Goal: Task Accomplishment & Management: Complete application form

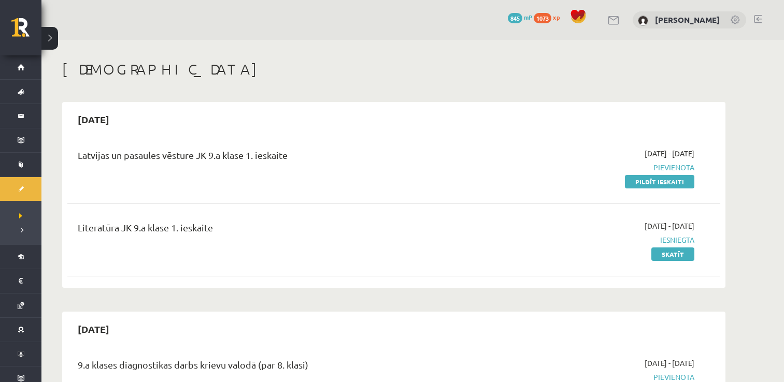
scroll to position [329, 0]
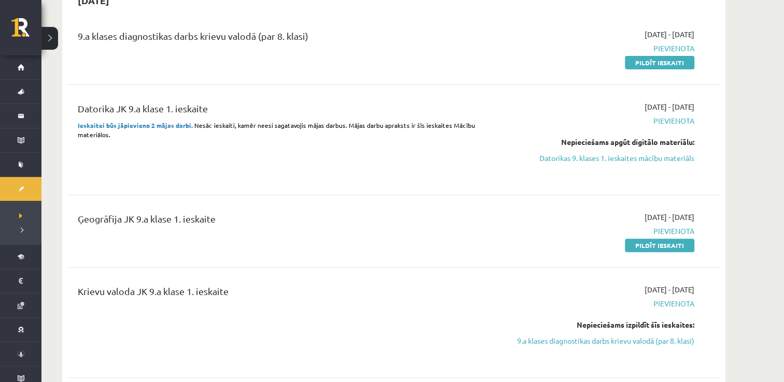
drag, startPoint x: 667, startPoint y: 60, endPoint x: 446, endPoint y: 41, distance: 222.5
click at [667, 60] on link "Pildīt ieskaiti" at bounding box center [659, 62] width 69 height 13
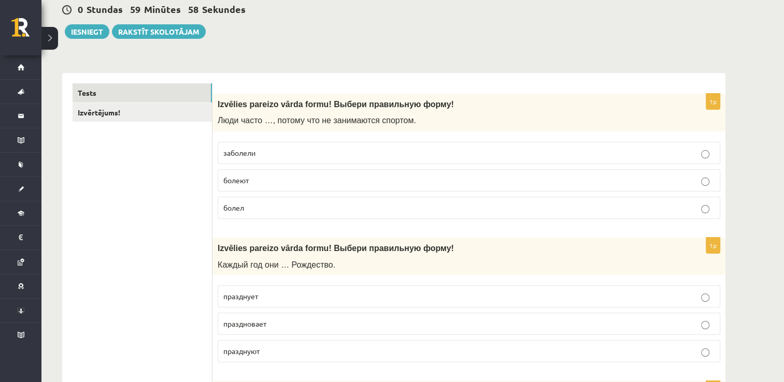
scroll to position [104, 0]
click at [304, 104] on span "Izvēlies pareizo vārda formu! Выбери правильную форму!" at bounding box center [336, 103] width 236 height 9
click at [218, 117] on span "Люди часто …, потому что не занимаются спортом." at bounding box center [317, 119] width 198 height 9
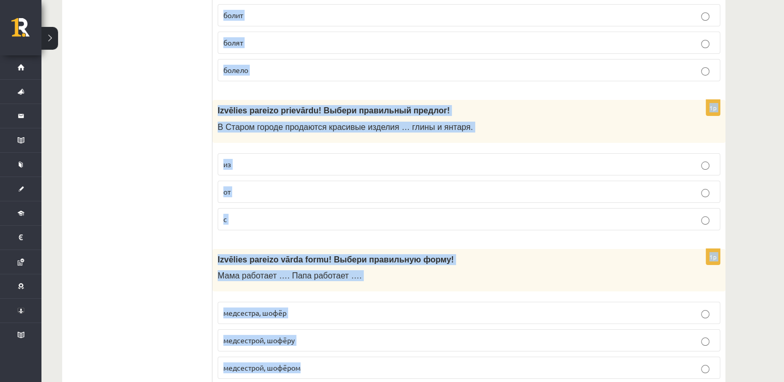
scroll to position [3989, 0]
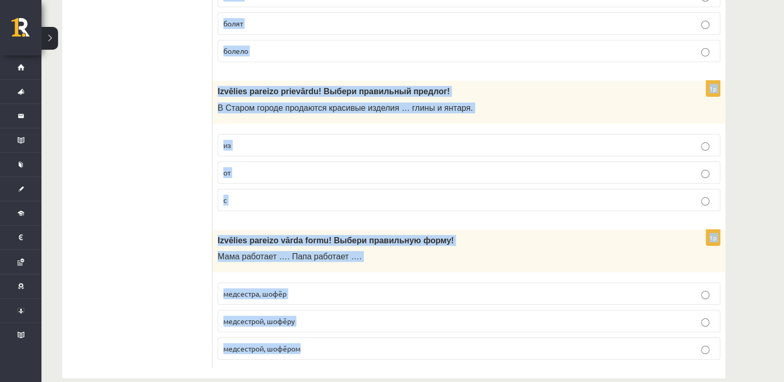
drag, startPoint x: 218, startPoint y: 117, endPoint x: 414, endPoint y: 332, distance: 291.1
copy form "Izvēlies pareizo vārda formu! Выбери правильную форму! Люди часто …, потому что…"
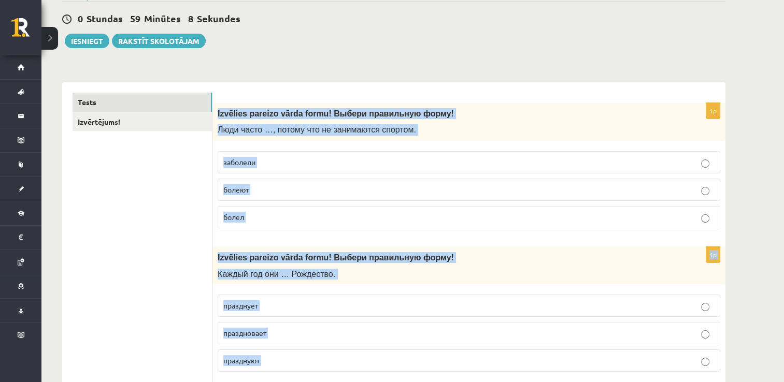
scroll to position [0, 0]
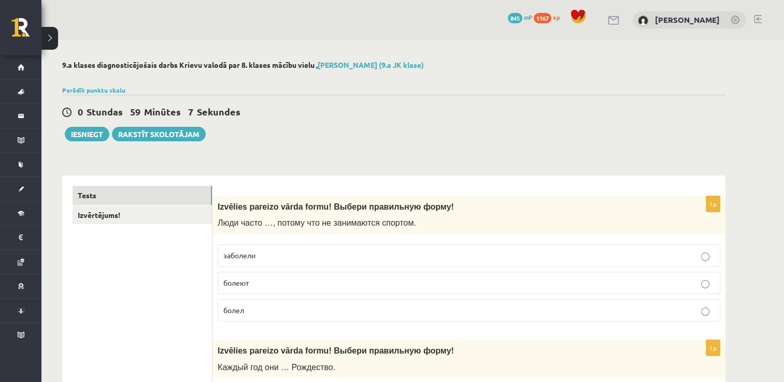
click at [338, 122] on div "0 Stundas 59 Minūtes 7 Sekundes Ieskaite saglabāta! Iesniegt Rakstīt skolotājam" at bounding box center [393, 118] width 663 height 47
click at [342, 285] on p "болеют" at bounding box center [468, 283] width 491 height 11
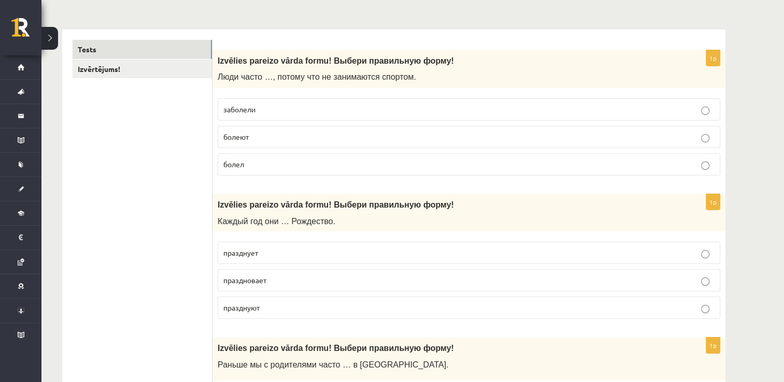
scroll to position [147, 0]
click at [358, 302] on p "празднуют" at bounding box center [468, 307] width 491 height 11
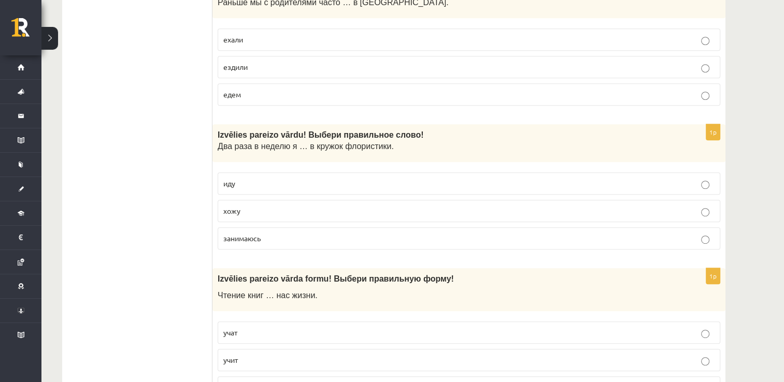
scroll to position [511, 0]
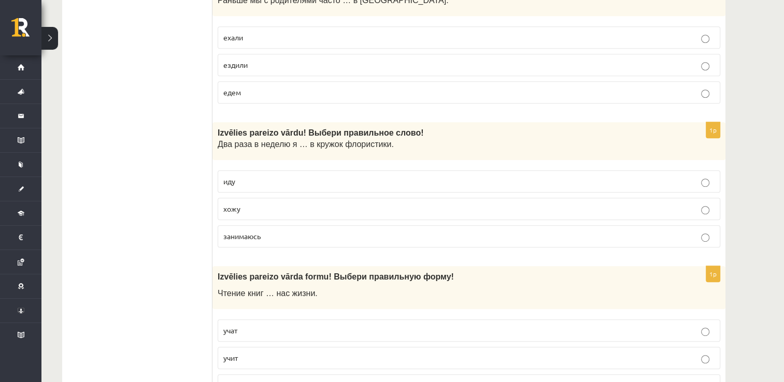
click at [337, 210] on p "хожу" at bounding box center [468, 209] width 491 height 11
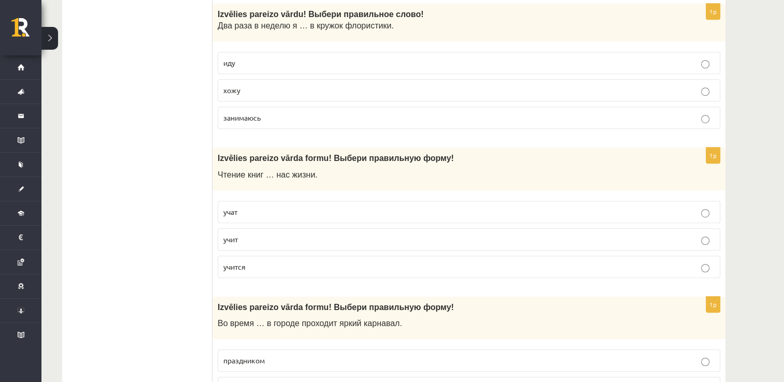
scroll to position [634, 0]
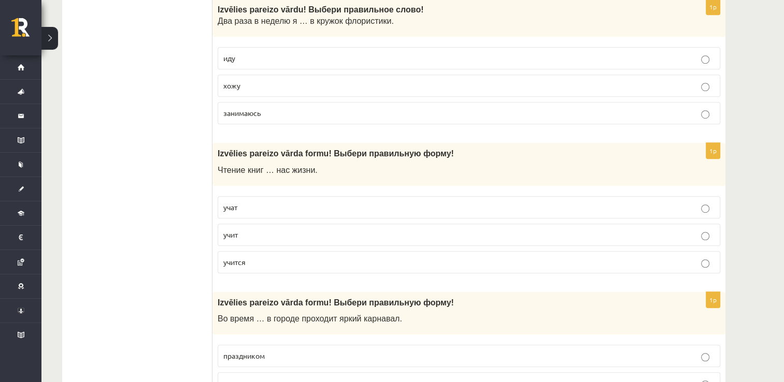
click at [337, 206] on p "учат" at bounding box center [468, 207] width 491 height 11
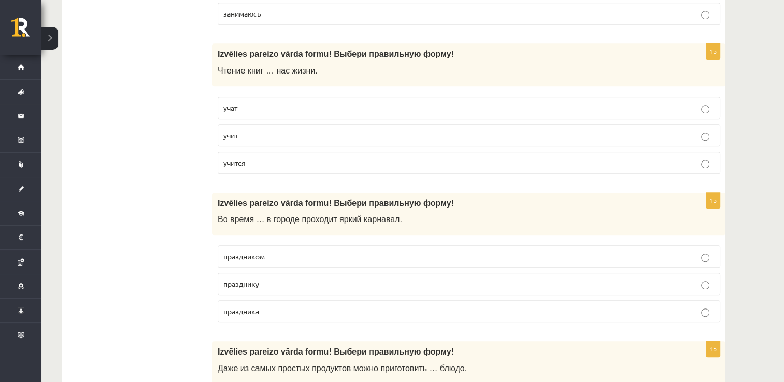
scroll to position [746, 0]
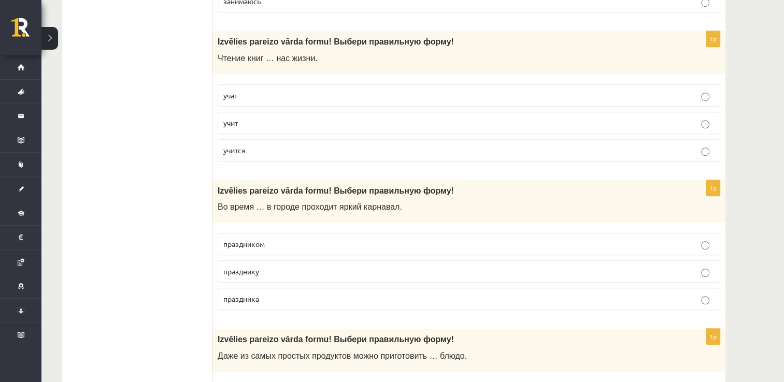
click at [312, 296] on p "праздника" at bounding box center [468, 299] width 491 height 11
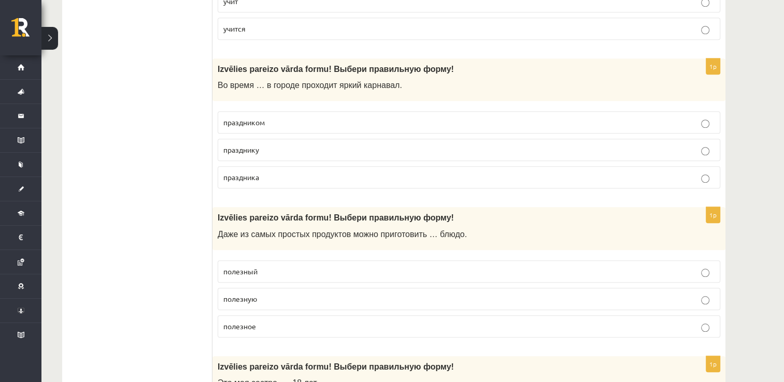
scroll to position [874, 0]
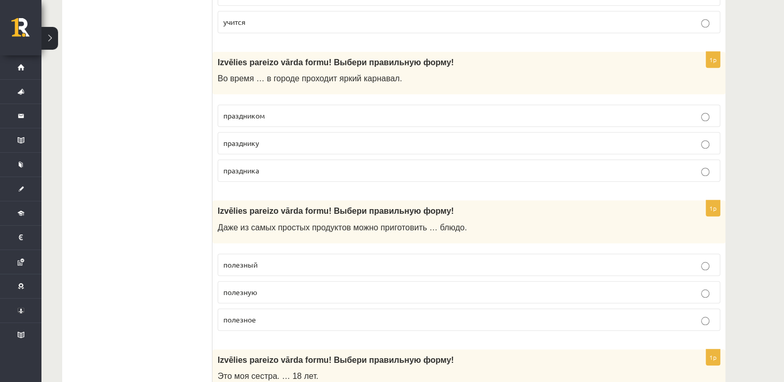
click at [318, 324] on label "полезное" at bounding box center [469, 320] width 502 height 22
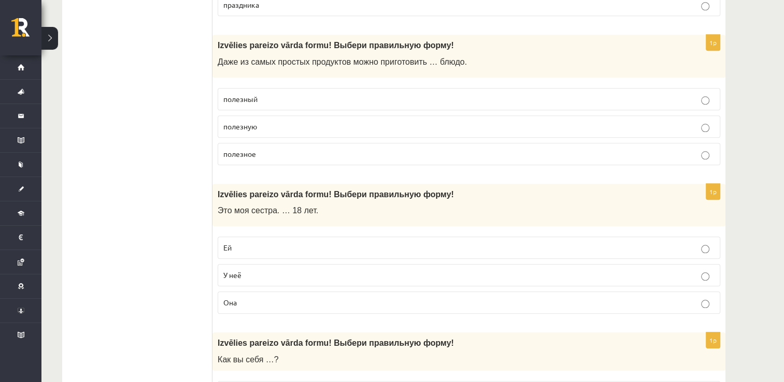
scroll to position [1040, 0]
click at [346, 246] on p "Ей" at bounding box center [468, 247] width 491 height 11
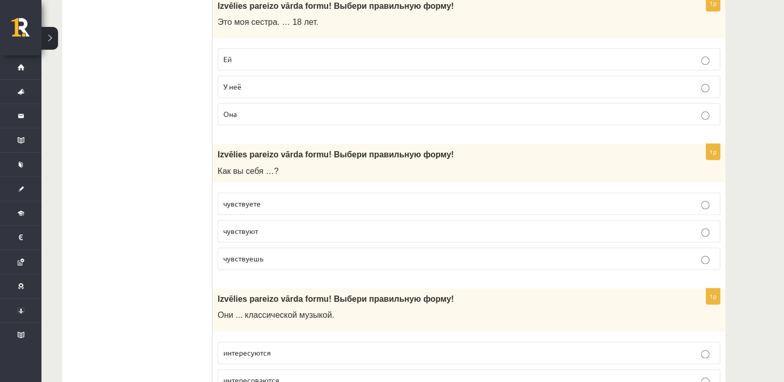
scroll to position [1229, 0]
click at [354, 198] on p "чувствуете" at bounding box center [468, 203] width 491 height 11
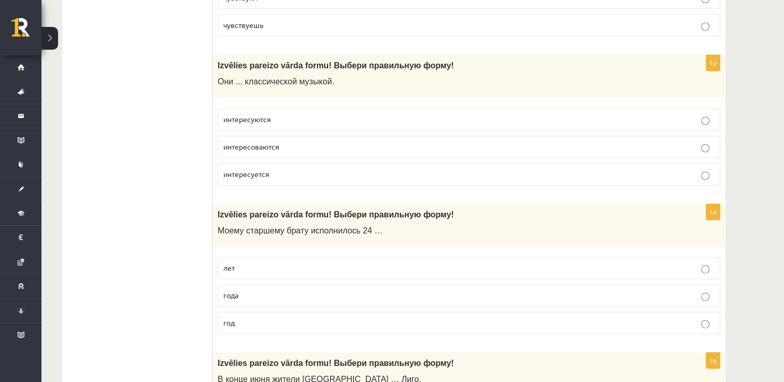
scroll to position [1465, 0]
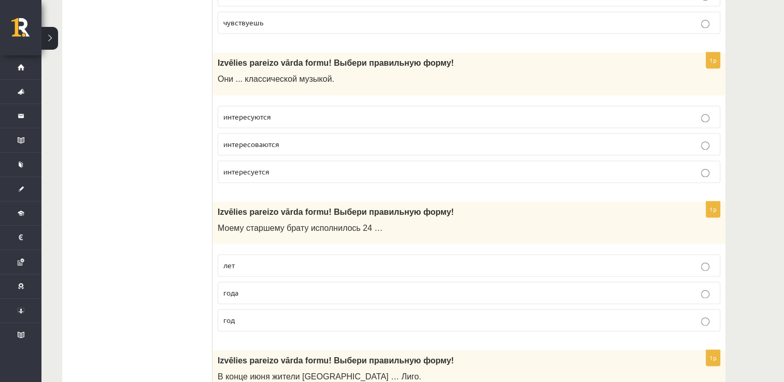
click at [399, 288] on p "года" at bounding box center [468, 293] width 491 height 11
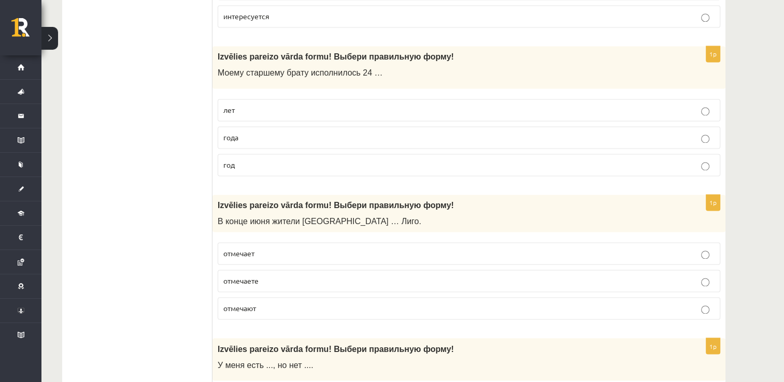
scroll to position [1620, 0]
click at [430, 317] on div "1p Izvēlies pareizo vārda formu! Выбери правильную форму! В конце июня жители Л…" at bounding box center [468, 261] width 513 height 133
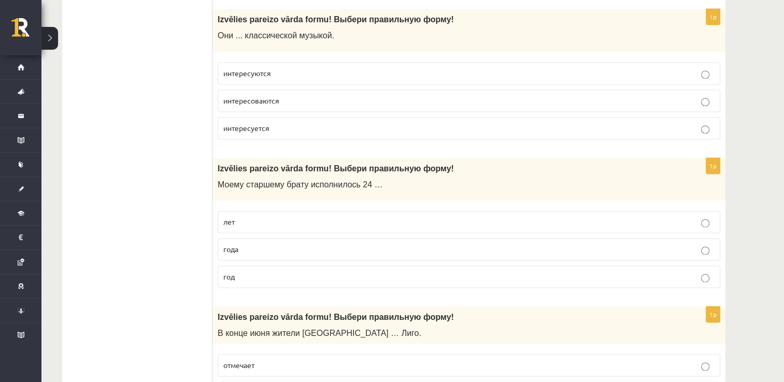
scroll to position [1510, 0]
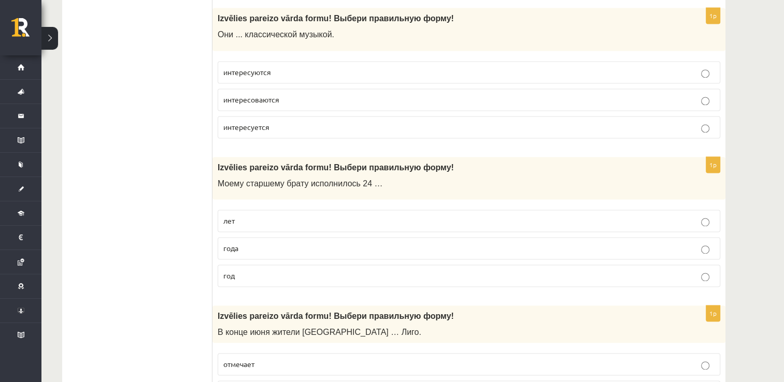
click at [367, 94] on p "интересоваются" at bounding box center [468, 99] width 491 height 11
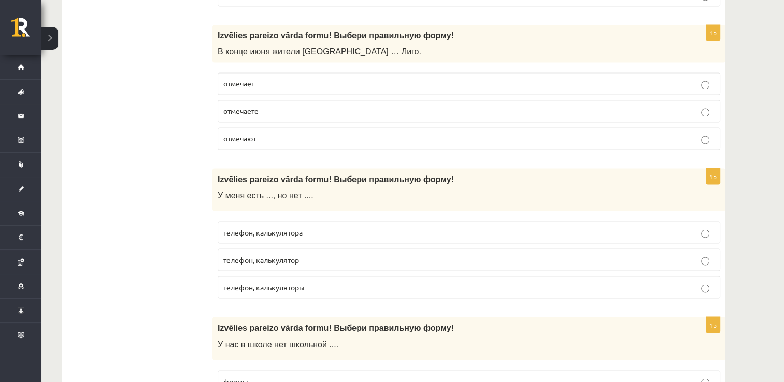
scroll to position [1791, 0]
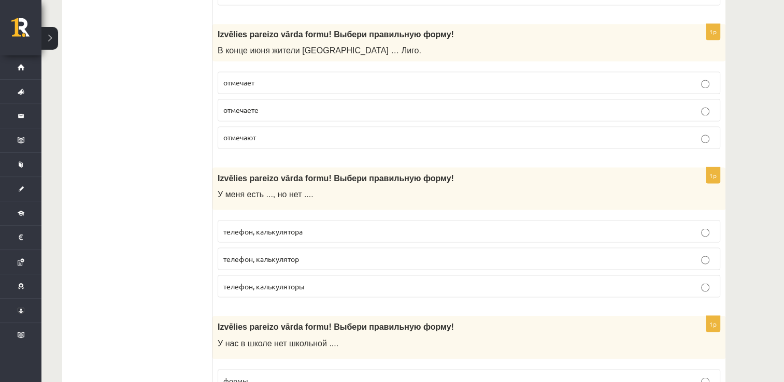
click at [296, 126] on label "отмечают" at bounding box center [469, 137] width 502 height 22
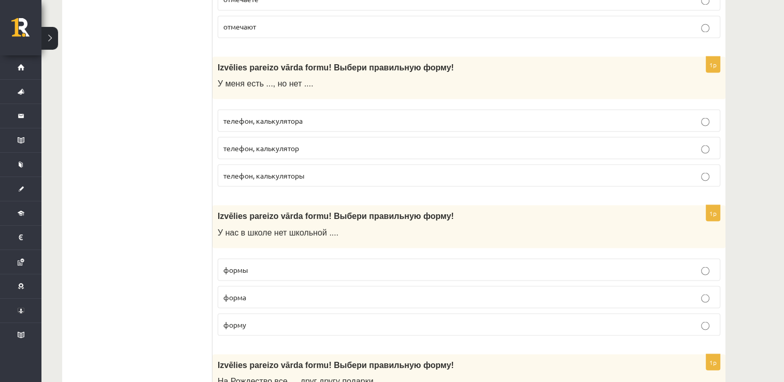
scroll to position [1902, 0]
click at [304, 323] on label "форму" at bounding box center [469, 324] width 502 height 22
click at [315, 264] on p "формы" at bounding box center [468, 269] width 491 height 11
click at [317, 264] on p "формы" at bounding box center [468, 269] width 491 height 11
click at [367, 155] on fieldset "телефон, калькулятора телефон, калькулятор телефон, калькуляторы" at bounding box center [469, 146] width 502 height 85
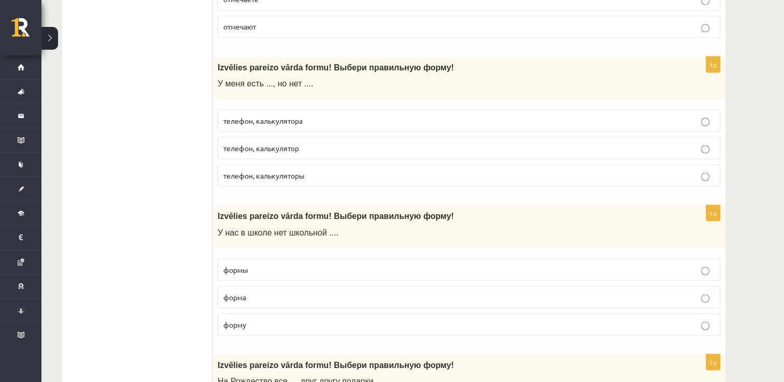
click at [424, 115] on p "телефон, калькулятора" at bounding box center [468, 120] width 491 height 11
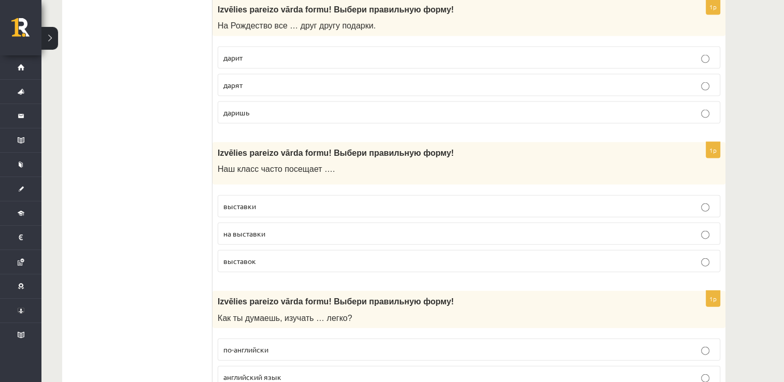
scroll to position [2277, 0]
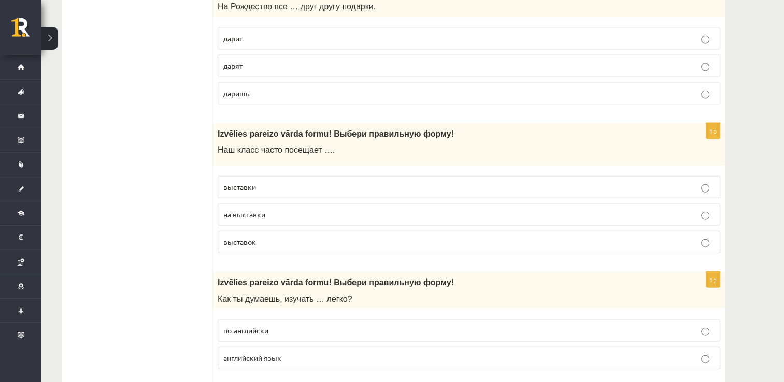
click at [353, 61] on p "дарят" at bounding box center [468, 66] width 491 height 11
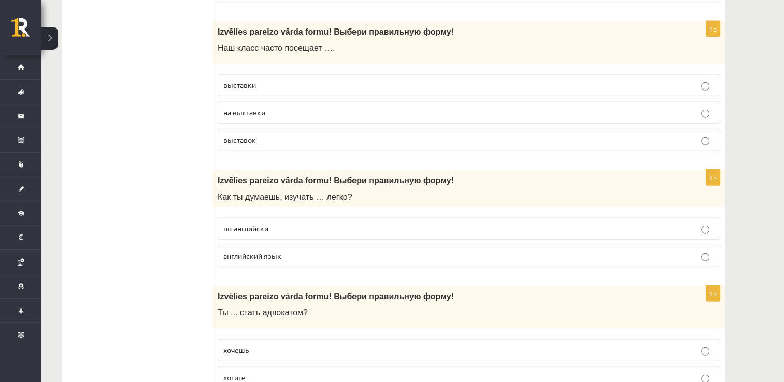
scroll to position [2391, 0]
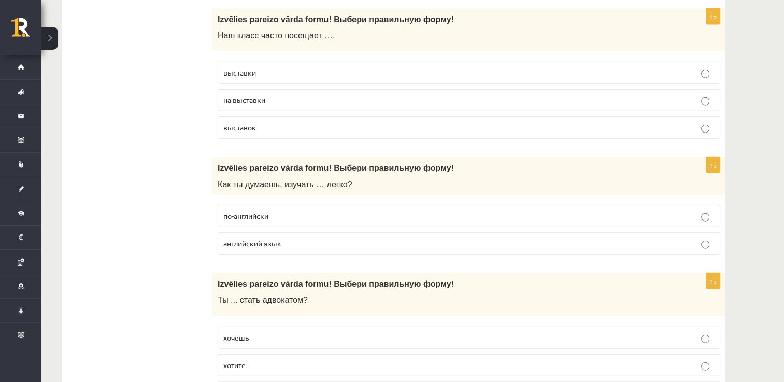
click at [312, 67] on p "выставки" at bounding box center [468, 72] width 491 height 11
click at [319, 238] on p "английский язык" at bounding box center [468, 243] width 491 height 11
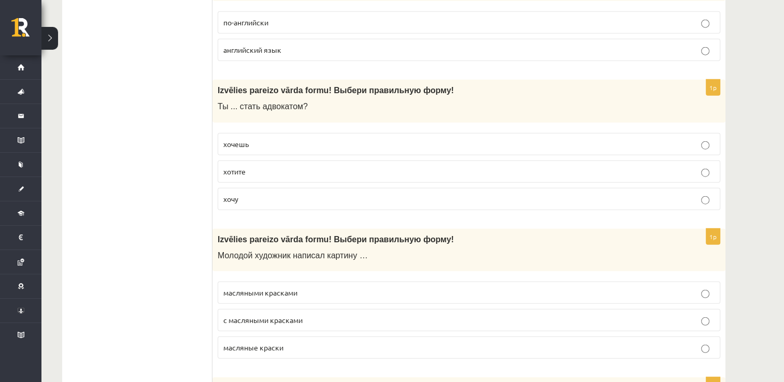
scroll to position [2593, 0]
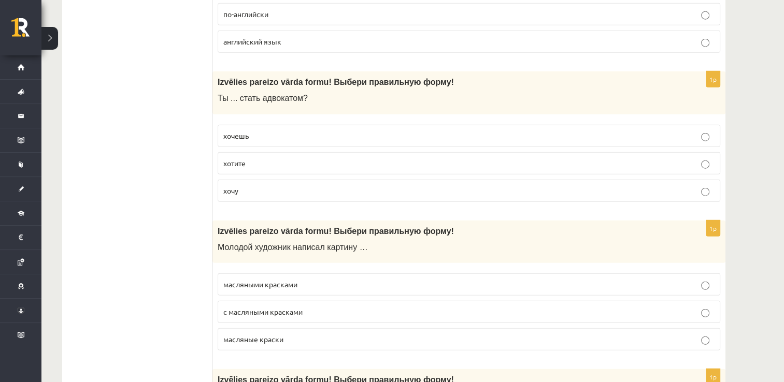
click at [298, 131] on p "хочешь" at bounding box center [468, 136] width 491 height 11
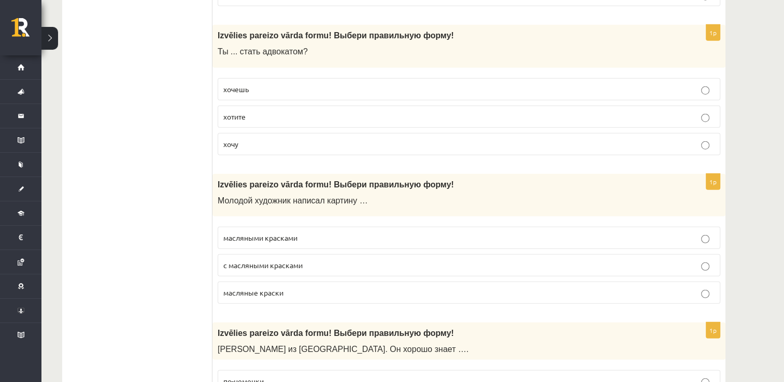
scroll to position [2640, 0]
click at [342, 234] on label "масляными красками" at bounding box center [469, 238] width 502 height 22
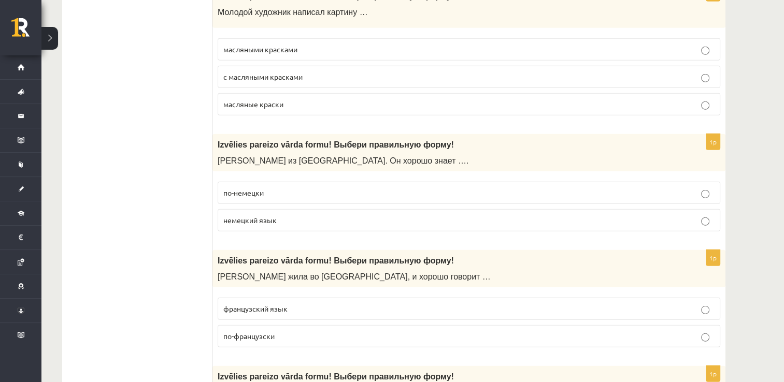
scroll to position [2828, 0]
click at [280, 188] on p "по-немецки" at bounding box center [468, 193] width 491 height 11
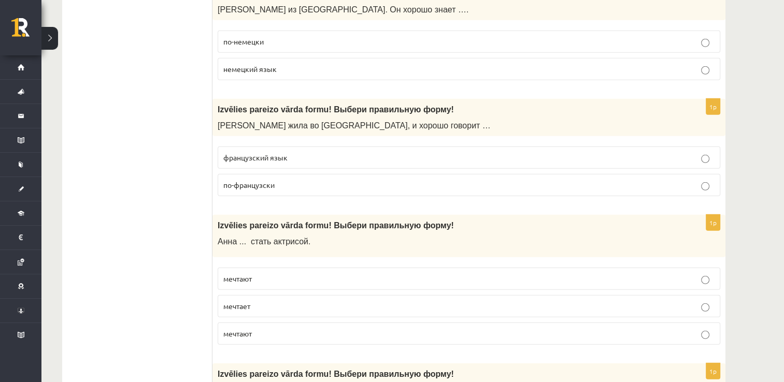
scroll to position [2980, 0]
click at [251, 180] on span "по-французски" at bounding box center [248, 184] width 51 height 9
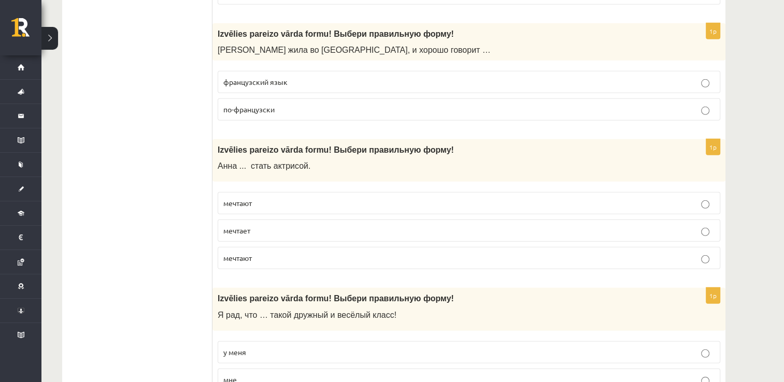
scroll to position [3073, 0]
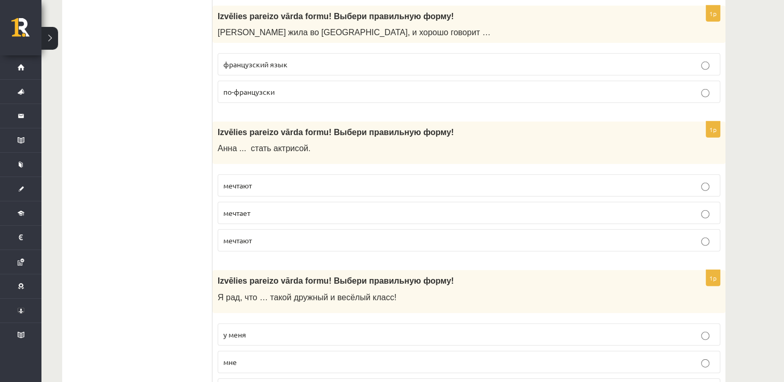
click at [257, 235] on p "мечтают" at bounding box center [468, 240] width 491 height 11
click at [289, 212] on fieldset "мечтают мечтает мечтают" at bounding box center [469, 211] width 502 height 85
click at [294, 206] on label "мечтает" at bounding box center [469, 213] width 502 height 22
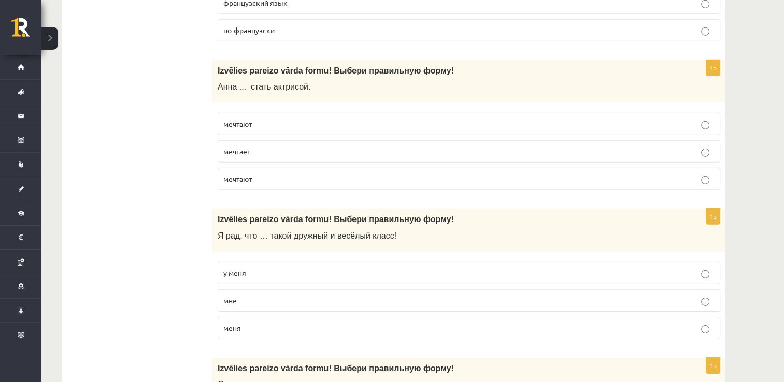
scroll to position [3157, 0]
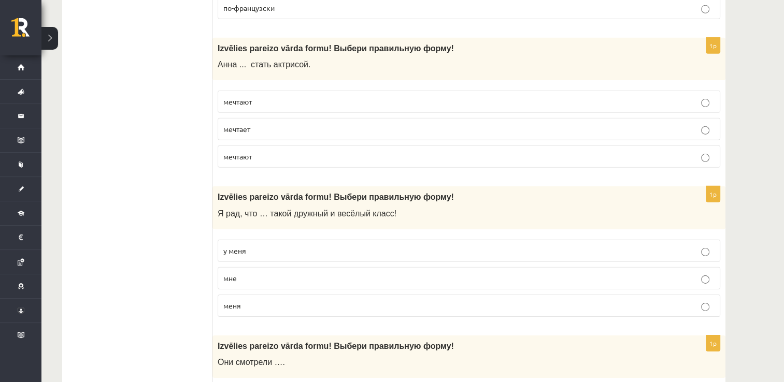
click at [291, 246] on p "у меня" at bounding box center [468, 251] width 491 height 11
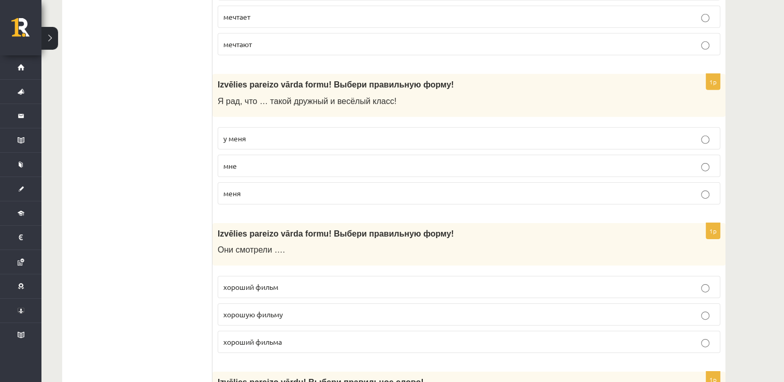
scroll to position [3268, 0]
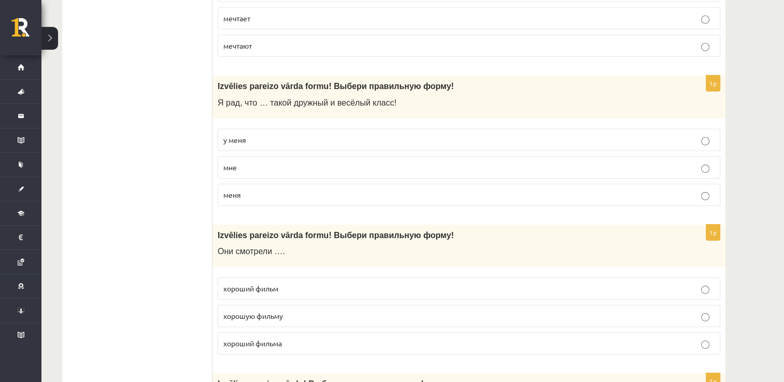
click at [291, 246] on p "Они смотрели …." at bounding box center [443, 251] width 451 height 11
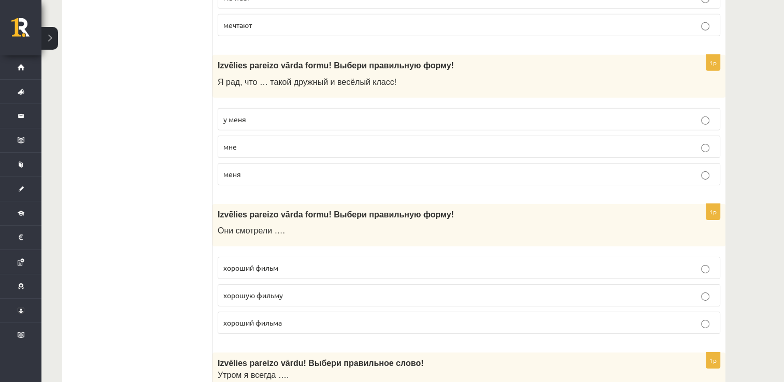
click at [494, 114] on p "у меня" at bounding box center [468, 119] width 491 height 11
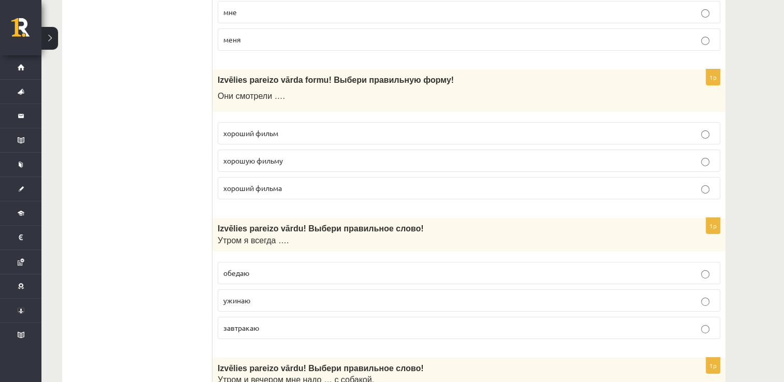
scroll to position [3423, 0]
click at [311, 128] on p "хороший фильм" at bounding box center [468, 133] width 491 height 11
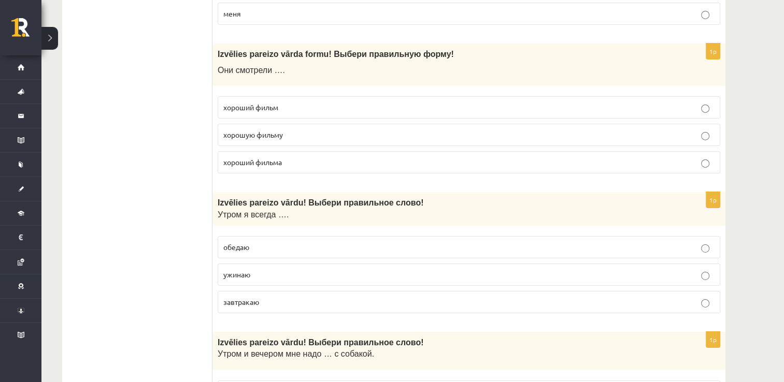
scroll to position [3448, 0]
click at [323, 270] on label "ужинаю" at bounding box center [469, 276] width 502 height 22
click at [335, 270] on p "ужинаю" at bounding box center [468, 275] width 491 height 11
click at [332, 298] on p "завтракаю" at bounding box center [468, 303] width 491 height 11
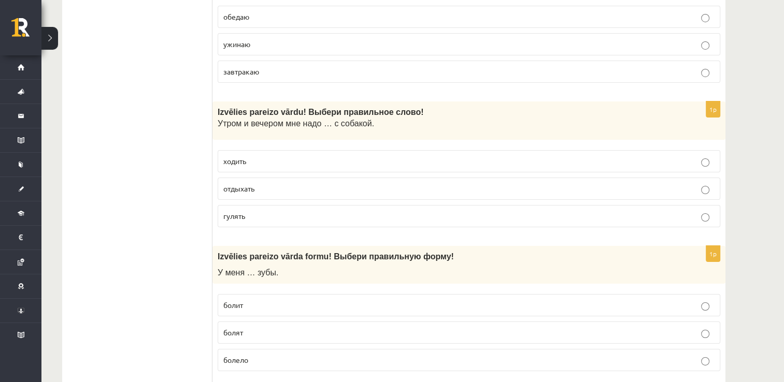
scroll to position [3680, 0]
click at [370, 210] on p "гулять" at bounding box center [468, 215] width 491 height 11
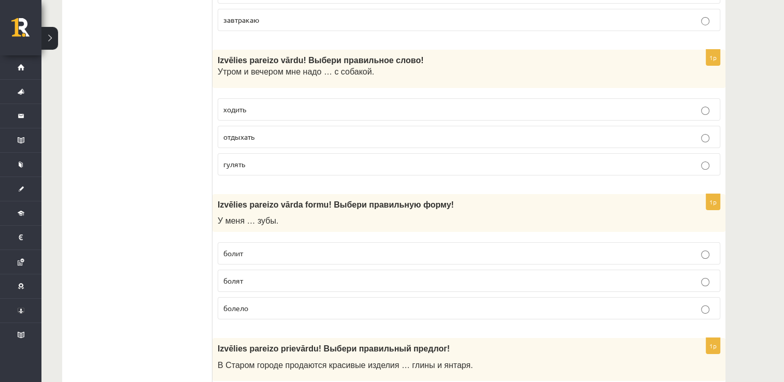
scroll to position [3732, 0]
click at [277, 248] on p "болит" at bounding box center [468, 253] width 491 height 11
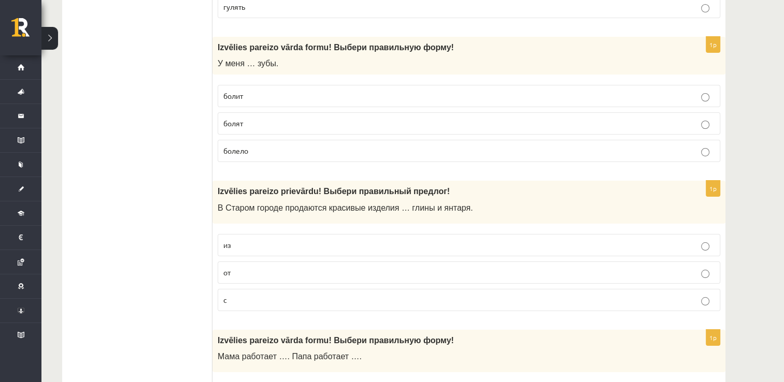
scroll to position [3889, 0]
click at [281, 239] on p "из" at bounding box center [468, 244] width 491 height 11
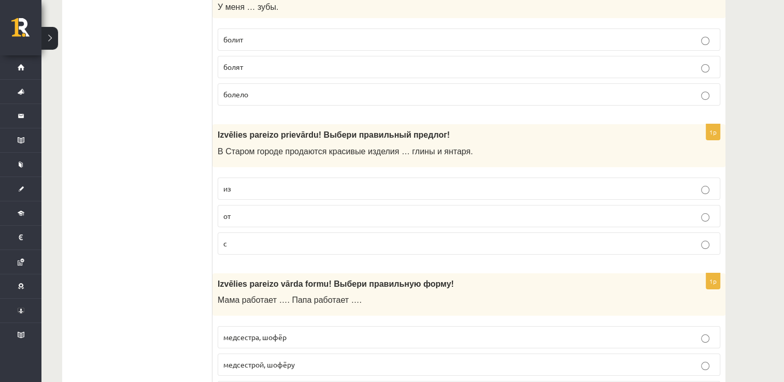
scroll to position [3989, 0]
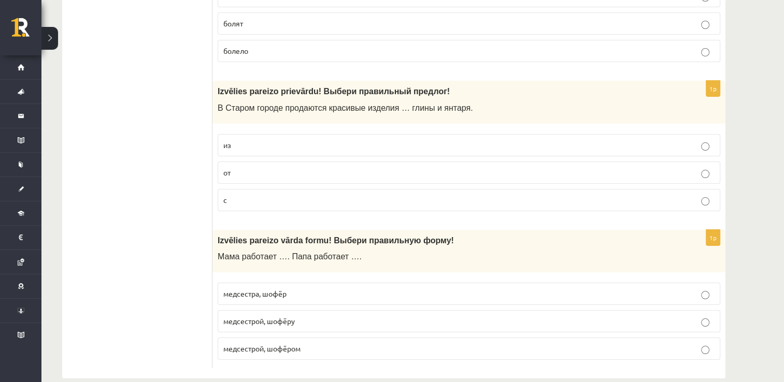
click at [320, 343] on p "медсестрой, шофёром" at bounding box center [468, 348] width 491 height 11
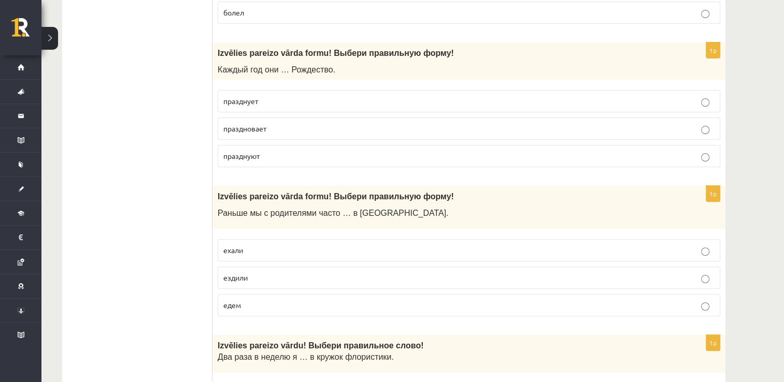
scroll to position [0, 0]
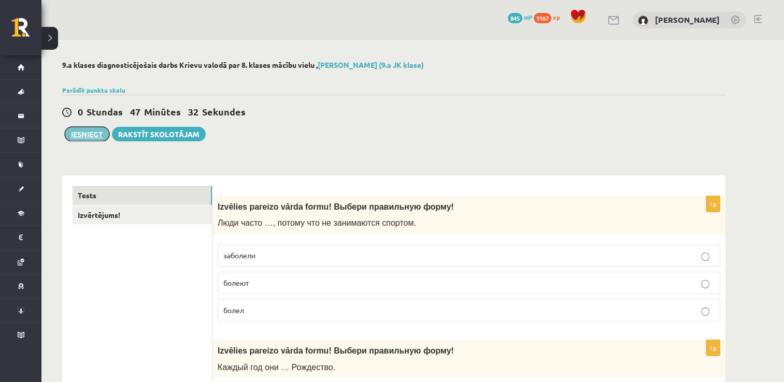
click at [75, 128] on button "Iesniegt" at bounding box center [87, 134] width 45 height 15
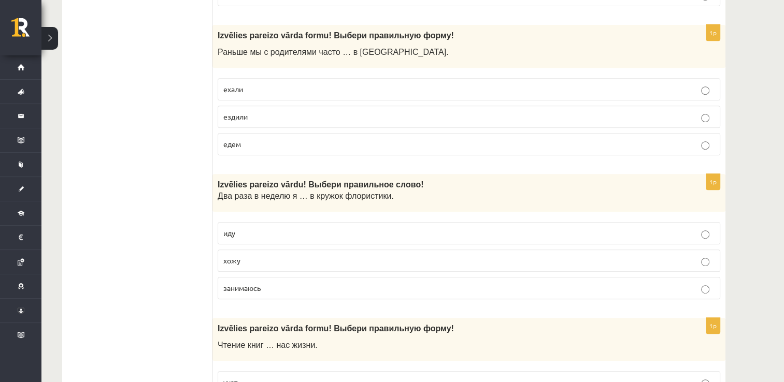
scroll to position [458, 0]
click at [700, 114] on p "ездили" at bounding box center [468, 117] width 491 height 11
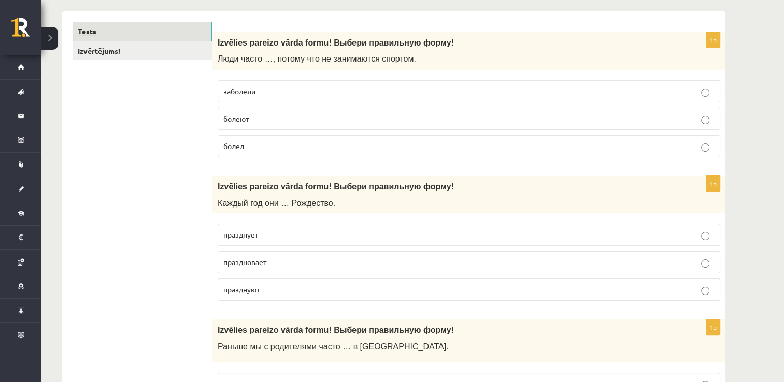
scroll to position [0, 0]
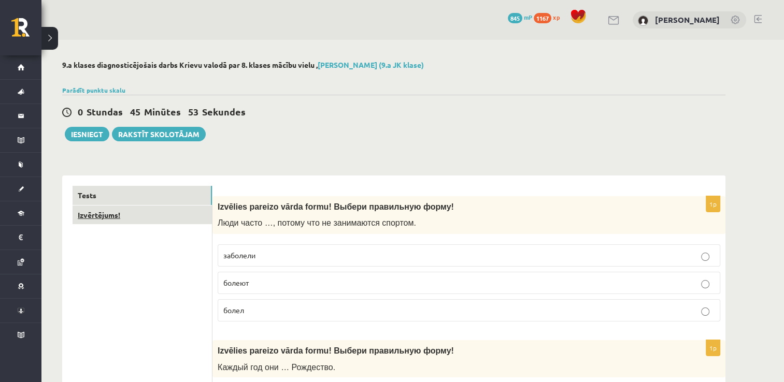
click at [168, 219] on link "Izvērtējums!" at bounding box center [142, 215] width 139 height 19
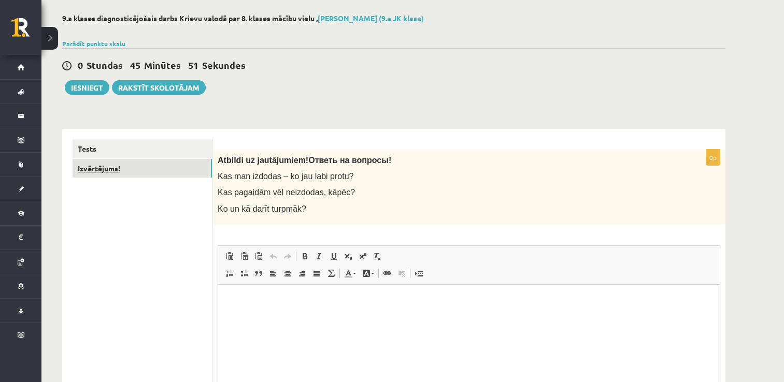
scroll to position [53, 0]
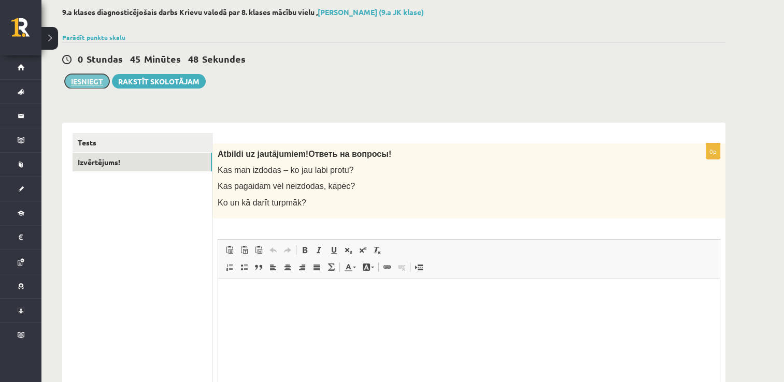
click at [92, 84] on button "Iesniegt" at bounding box center [87, 81] width 45 height 15
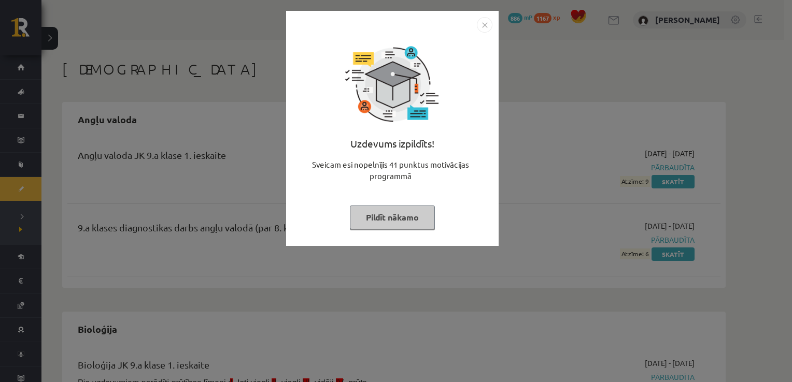
click at [387, 214] on button "Pildīt nākamo" at bounding box center [392, 218] width 85 height 24
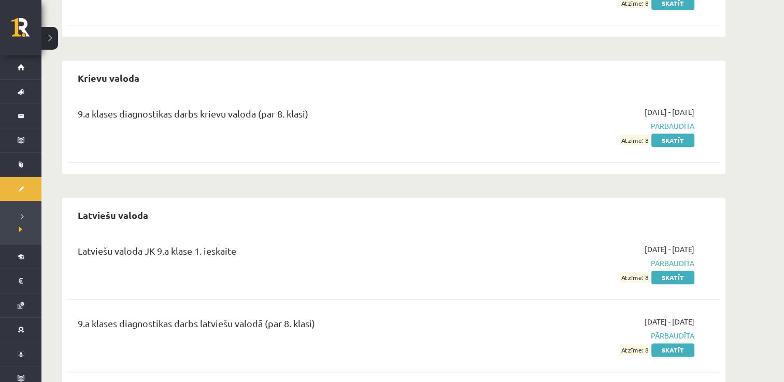
scroll to position [1154, 0]
drag, startPoint x: 686, startPoint y: 258, endPoint x: 684, endPoint y: 230, distance: 28.6
click at [684, 230] on div "Latviešu valoda Latviešu valoda JK 9.a klase 1. ieskaite 2025-09-30 - 2025-10-1…" at bounding box center [393, 292] width 663 height 186
drag, startPoint x: 684, startPoint y: 230, endPoint x: 676, endPoint y: 140, distance: 90.0
click at [676, 140] on link "Skatīt" at bounding box center [672, 141] width 43 height 13
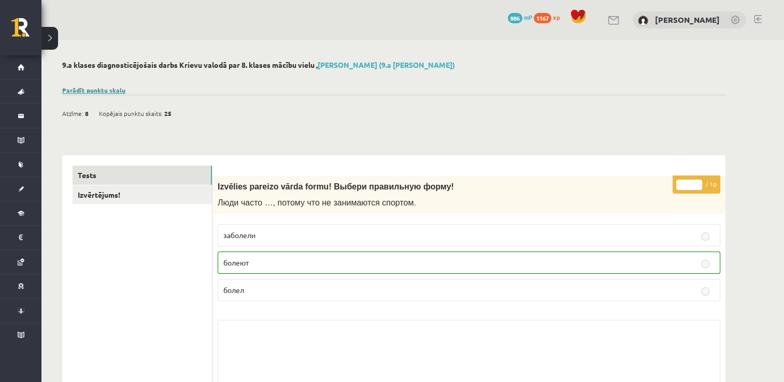
click at [87, 88] on link "Parādīt punktu skalu" at bounding box center [93, 90] width 63 height 8
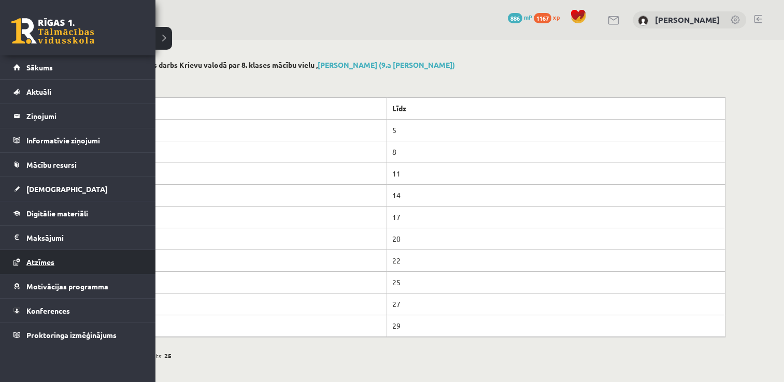
click at [37, 259] on span "Atzīmes" at bounding box center [40, 261] width 28 height 9
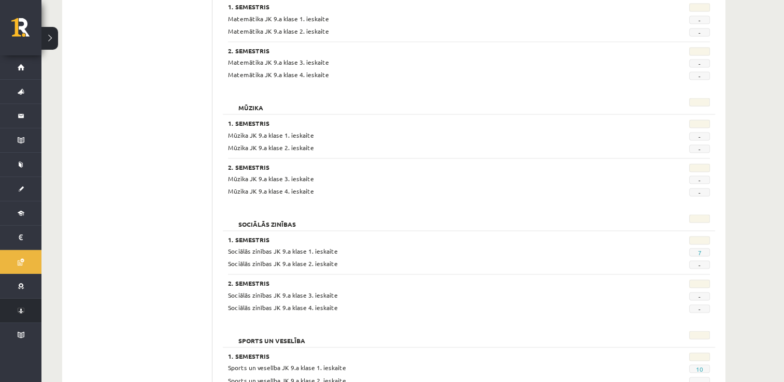
scroll to position [1585, 0]
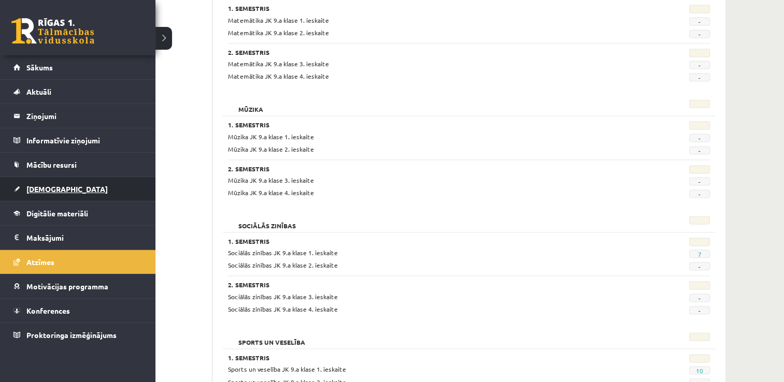
click at [54, 193] on link "[DEMOGRAPHIC_DATA]" at bounding box center [77, 189] width 129 height 24
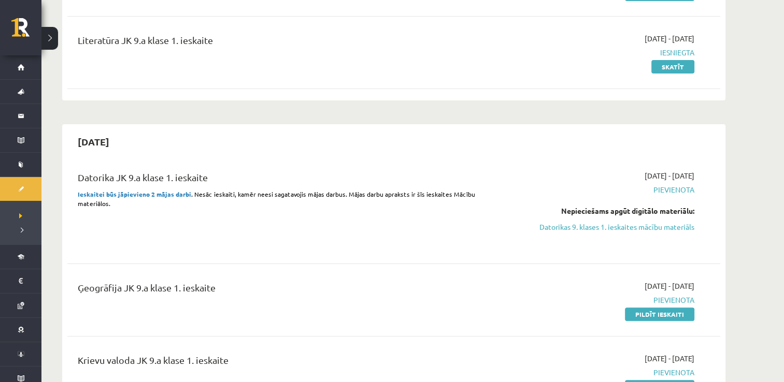
scroll to position [186, 0]
